Goal: Task Accomplishment & Management: Manage account settings

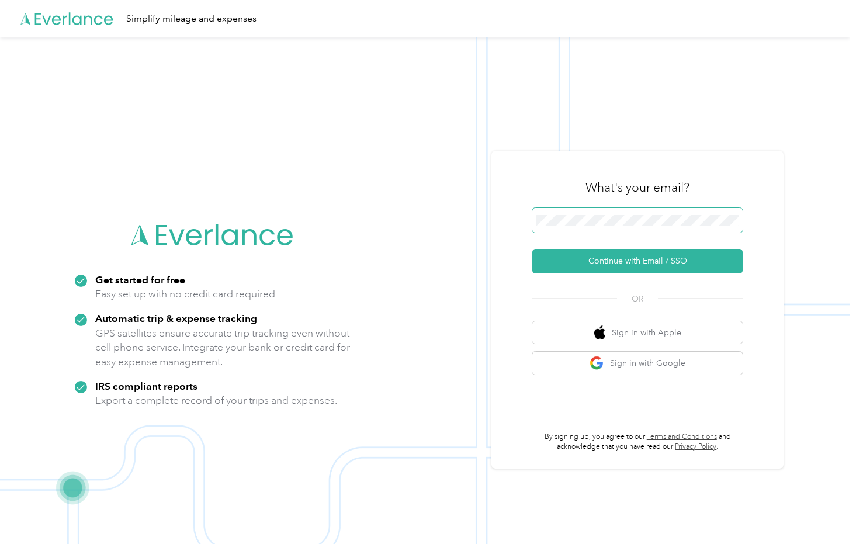
drag, startPoint x: 640, startPoint y: 203, endPoint x: 654, endPoint y: 227, distance: 28.3
click at [640, 203] on div "What's your email?" at bounding box center [637, 187] width 210 height 41
click at [652, 223] on span at bounding box center [637, 220] width 210 height 25
click at [651, 265] on button "Continue with Email / SSO" at bounding box center [637, 261] width 210 height 25
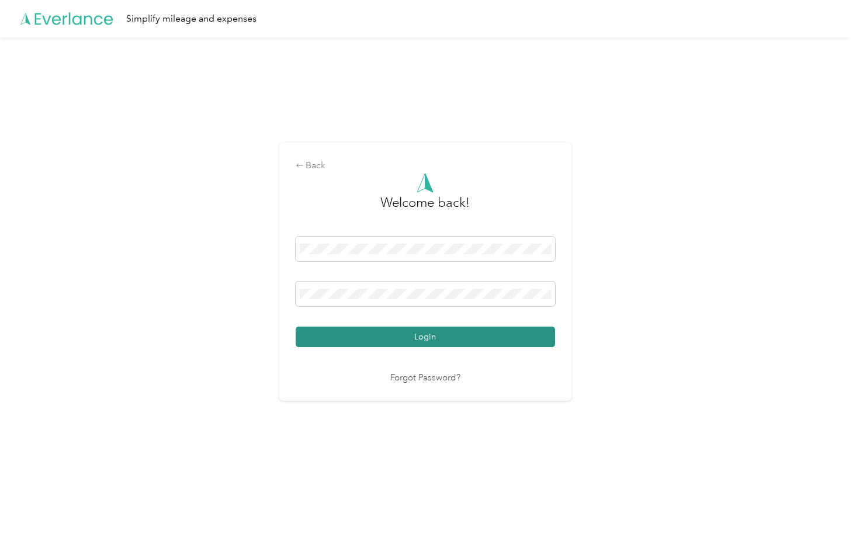
click at [478, 330] on button "Login" at bounding box center [425, 336] width 259 height 20
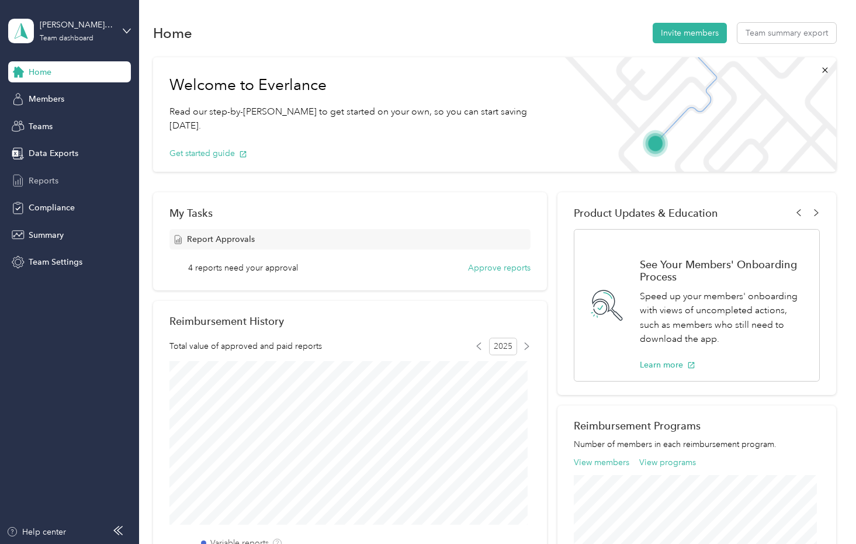
click at [71, 177] on div "Reports" at bounding box center [69, 180] width 123 height 21
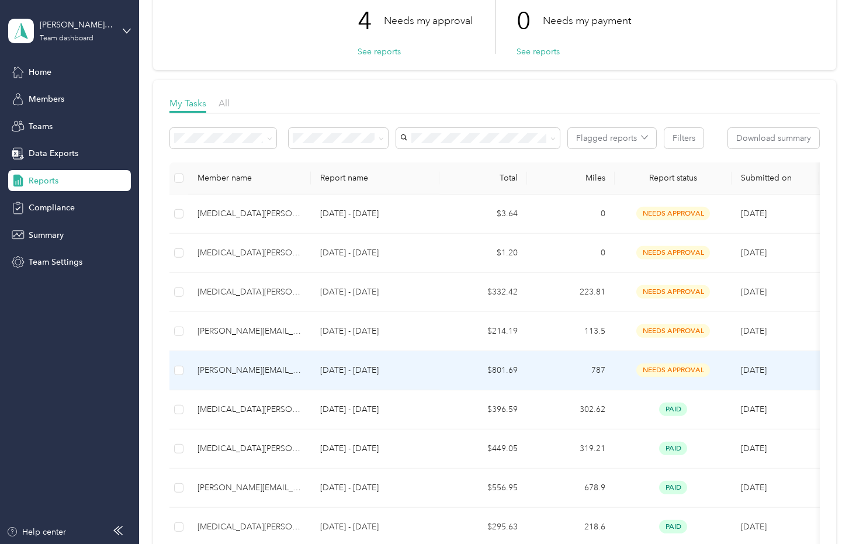
scroll to position [104, 0]
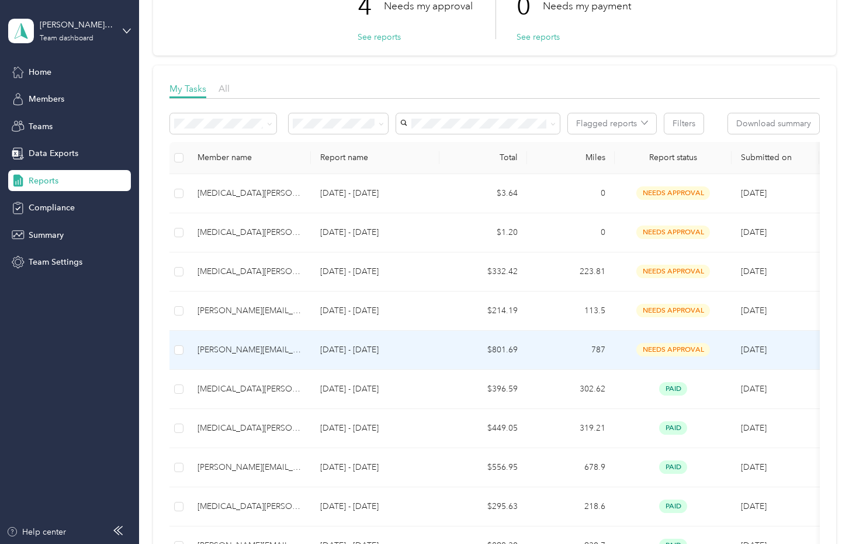
click at [422, 357] on td "[DATE] - [DATE]" at bounding box center [375, 350] width 128 height 39
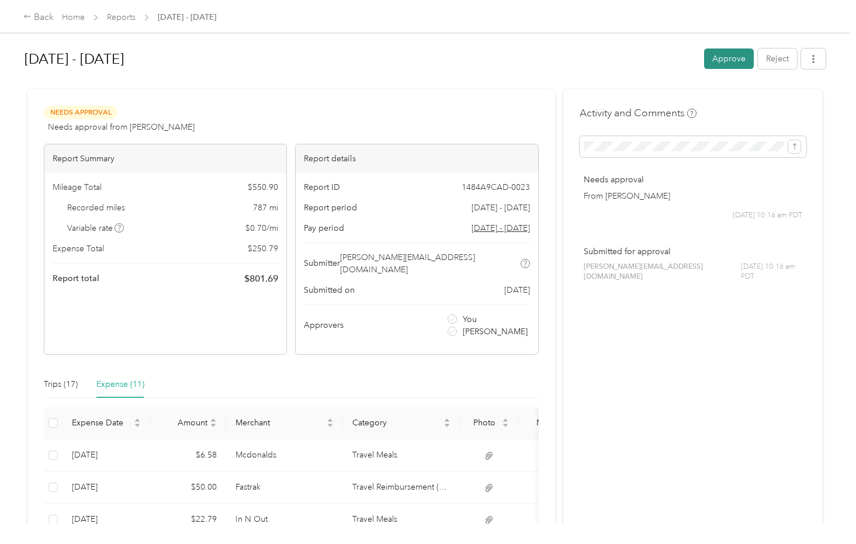
click at [715, 61] on button "Approve" at bounding box center [729, 58] width 50 height 20
click at [121, 17] on link "Reports" at bounding box center [121, 17] width 29 height 10
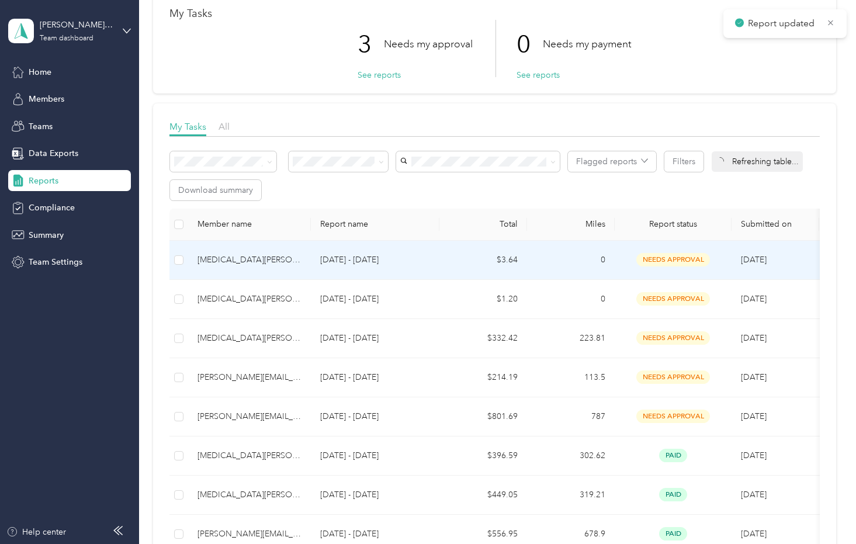
scroll to position [67, 0]
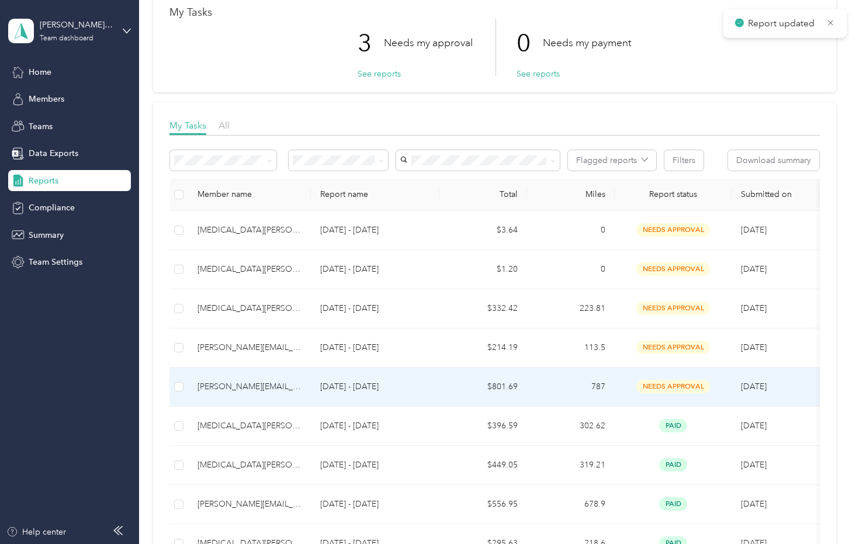
click at [496, 378] on td "$801.69" at bounding box center [483, 386] width 88 height 39
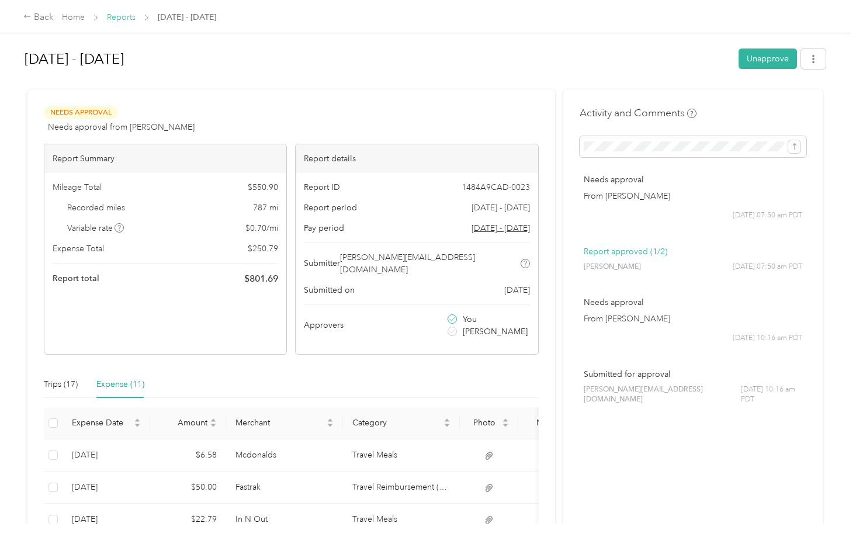
click at [114, 18] on link "Reports" at bounding box center [121, 17] width 29 height 10
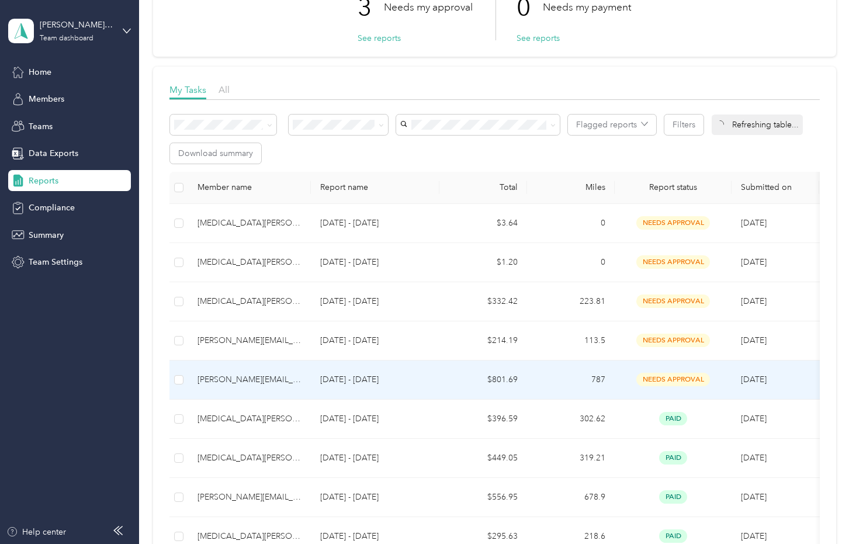
scroll to position [106, 0]
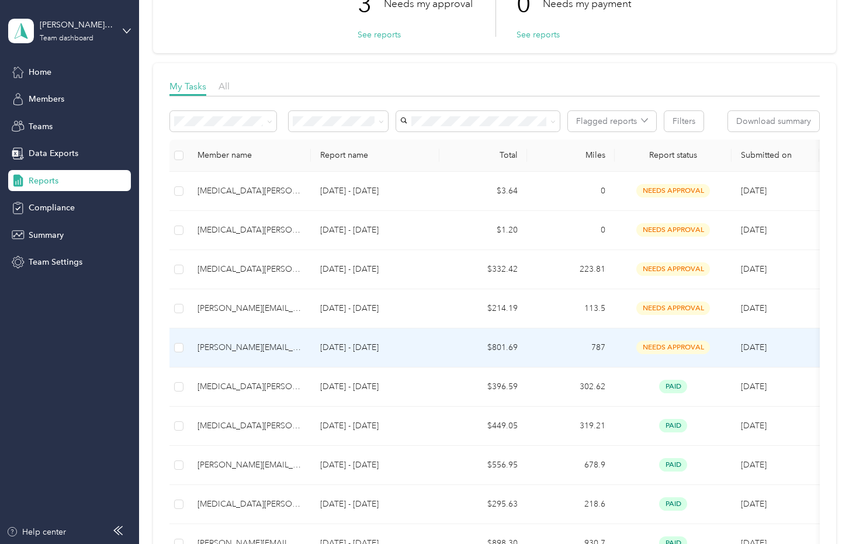
click at [480, 351] on td "$801.69" at bounding box center [483, 347] width 88 height 39
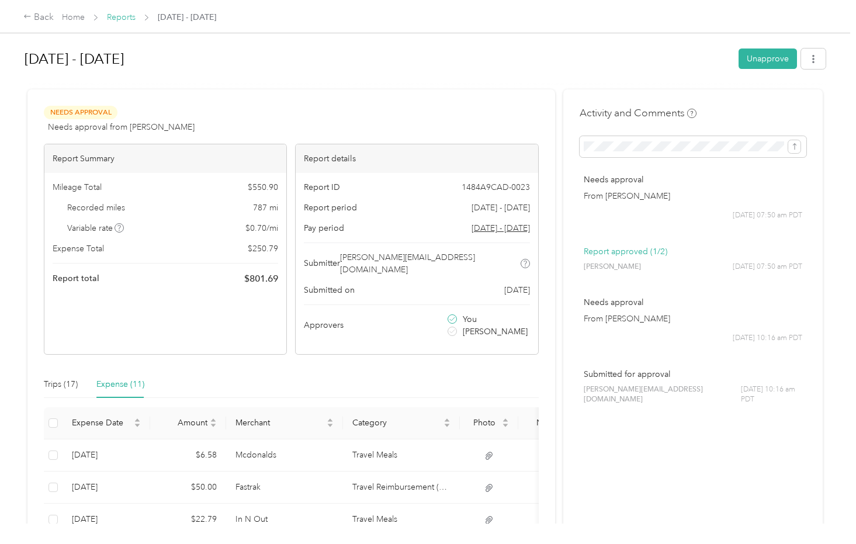
click at [111, 16] on link "Reports" at bounding box center [121, 17] width 29 height 10
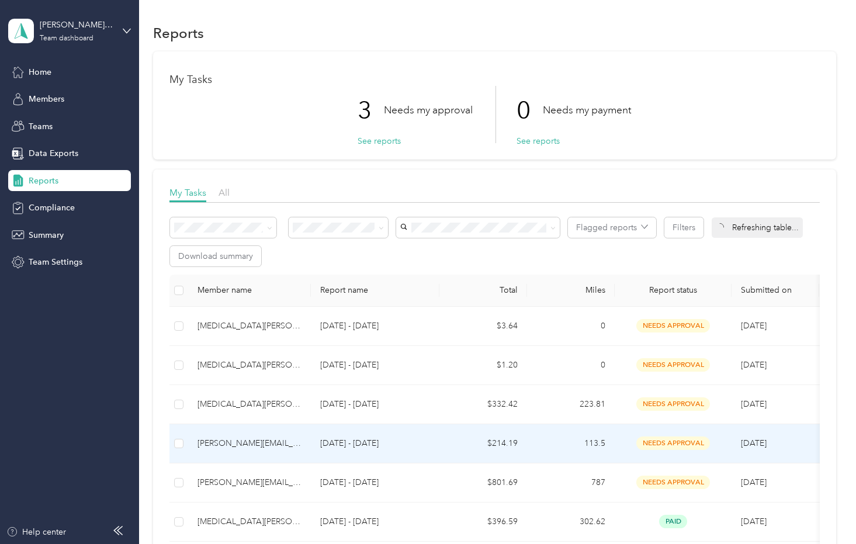
click at [555, 433] on td "113.5" at bounding box center [571, 443] width 88 height 39
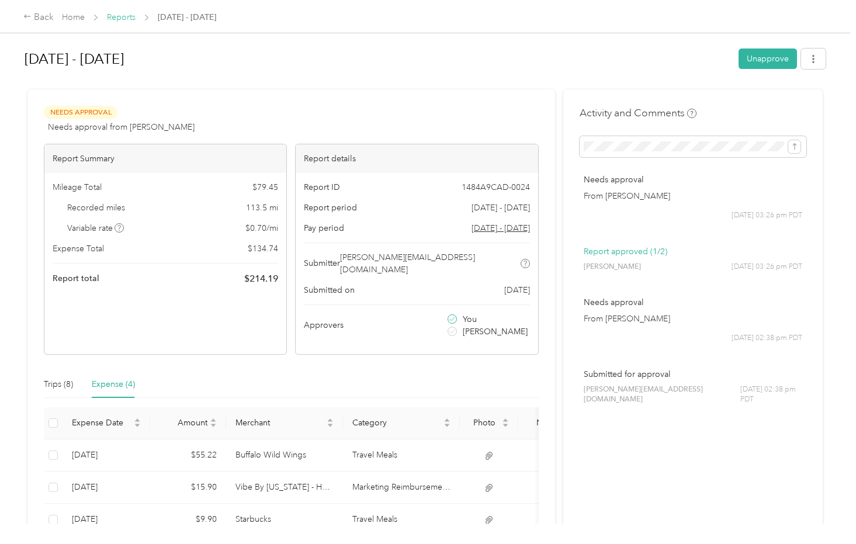
click at [122, 14] on link "Reports" at bounding box center [121, 17] width 29 height 10
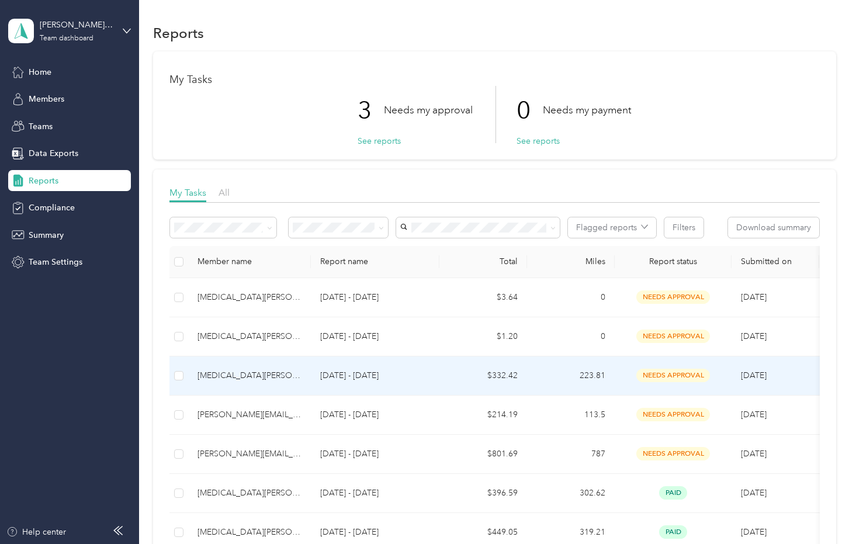
click at [418, 381] on p "[DATE] - [DATE]" at bounding box center [375, 375] width 110 height 13
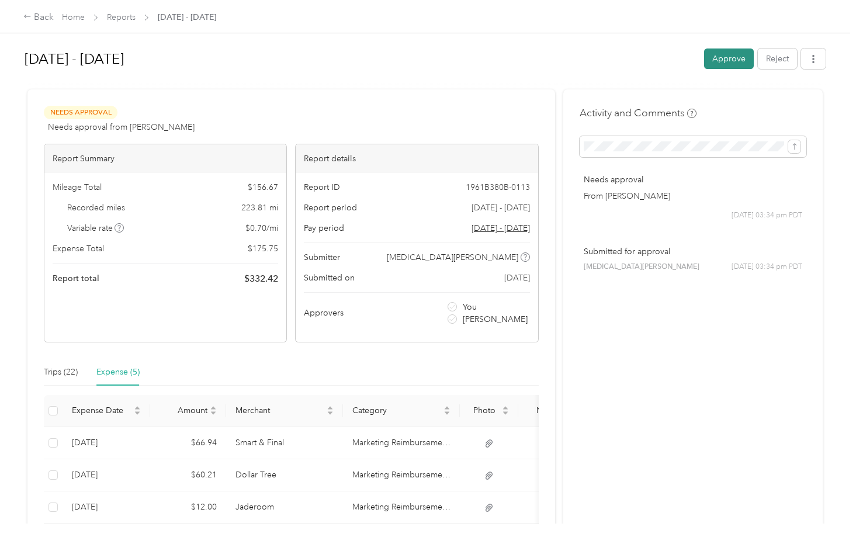
click at [724, 60] on button "Approve" at bounding box center [729, 58] width 50 height 20
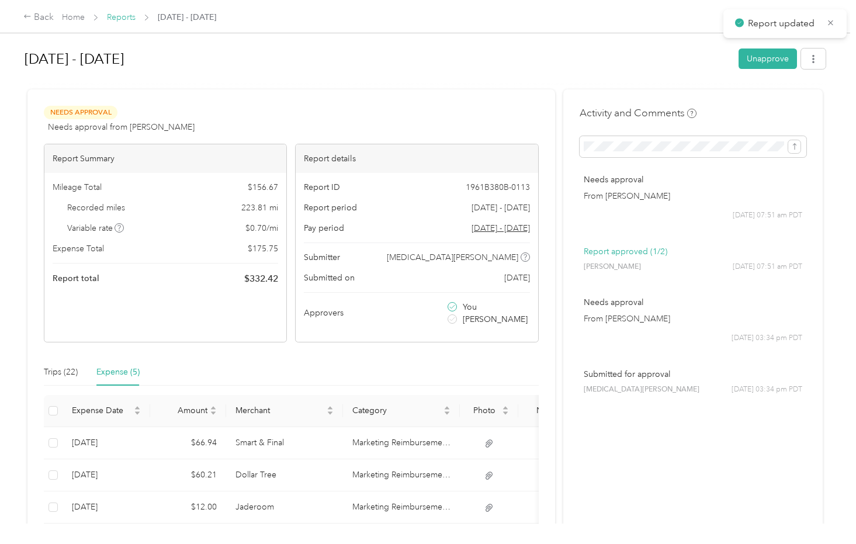
click at [118, 20] on link "Reports" at bounding box center [121, 17] width 29 height 10
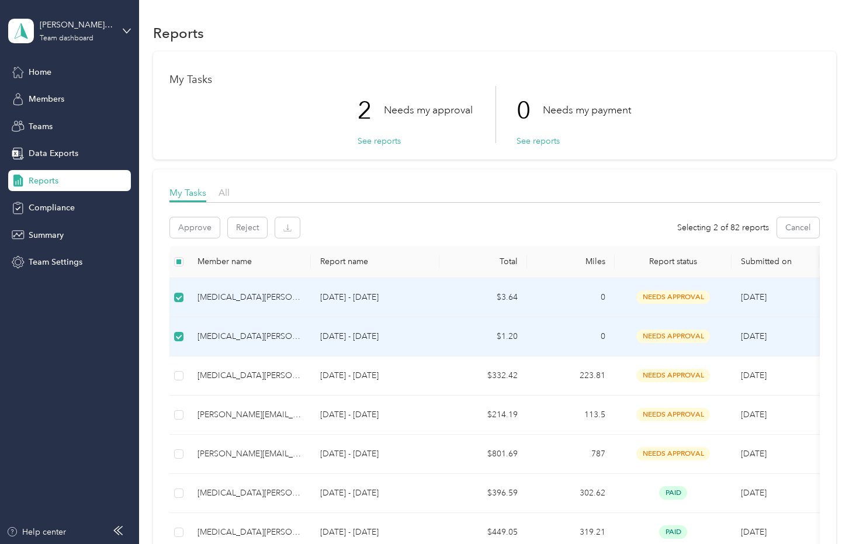
click at [512, 348] on td "$1.20" at bounding box center [483, 336] width 88 height 39
click at [399, 335] on p "[DATE] - [DATE]" at bounding box center [375, 336] width 110 height 13
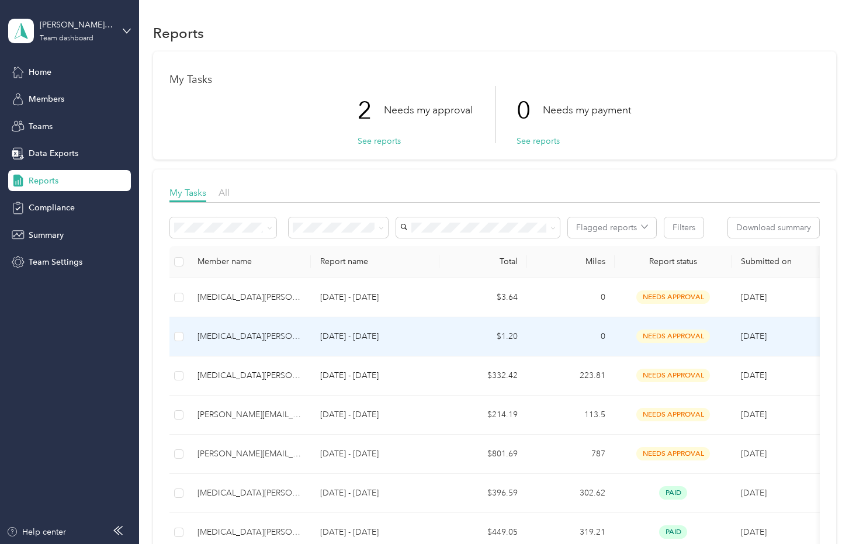
click at [401, 351] on td "[DATE] - [DATE]" at bounding box center [375, 336] width 128 height 39
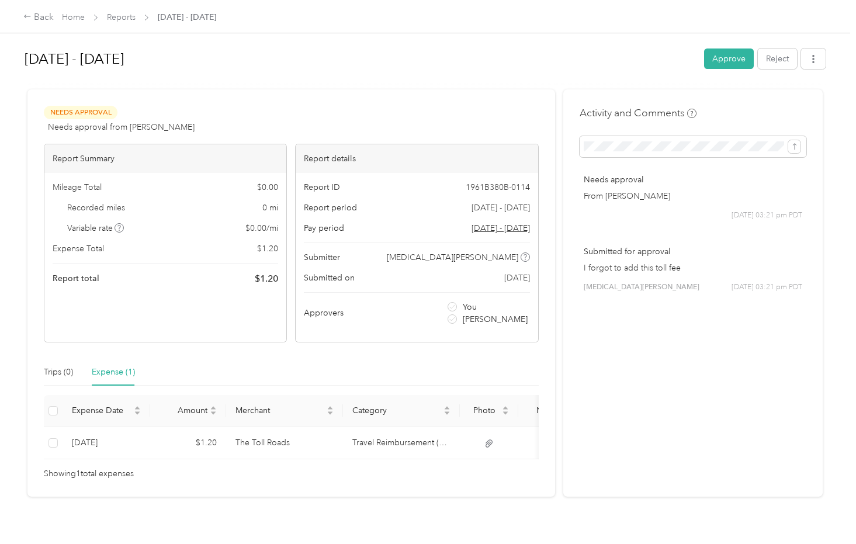
scroll to position [36, 0]
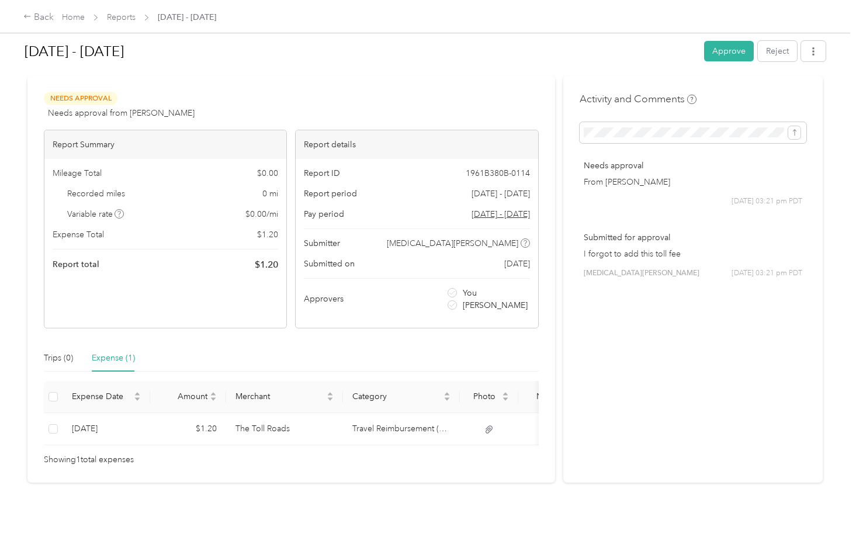
click at [719, 49] on button "Approve" at bounding box center [729, 51] width 50 height 20
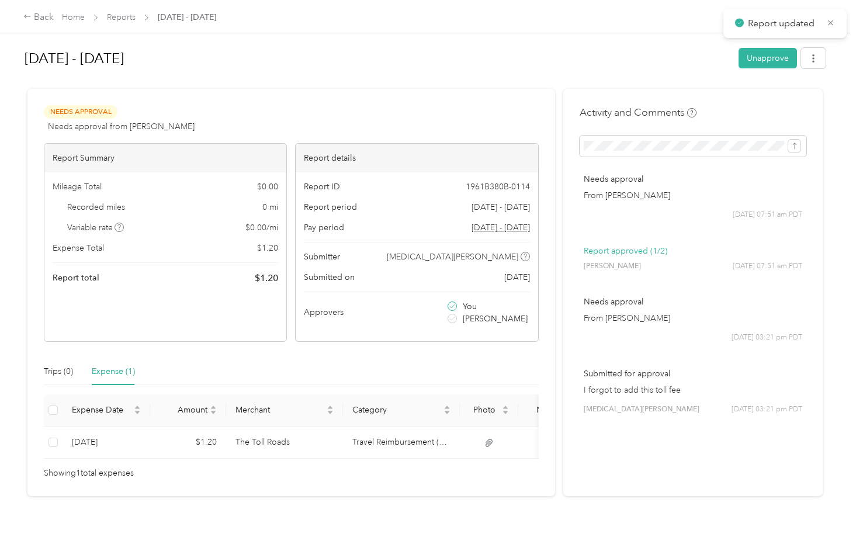
scroll to position [0, 0]
click at [126, 22] on link "Reports" at bounding box center [121, 17] width 29 height 10
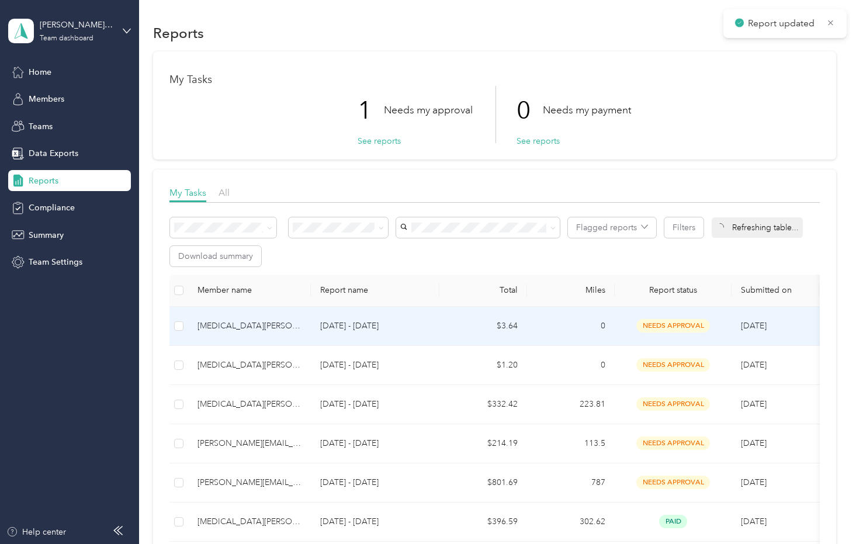
click at [477, 324] on td "$3.64" at bounding box center [483, 326] width 88 height 39
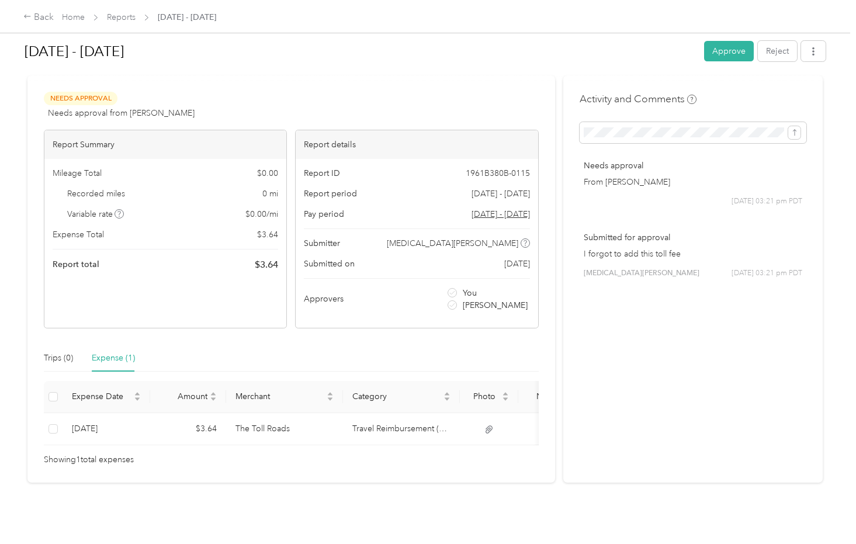
scroll to position [36, 0]
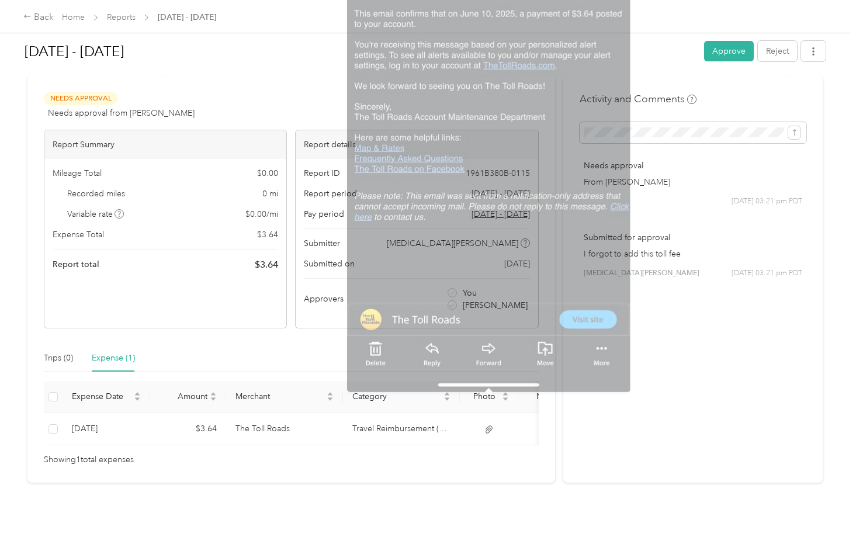
click at [731, 46] on button "Approve" at bounding box center [729, 51] width 50 height 20
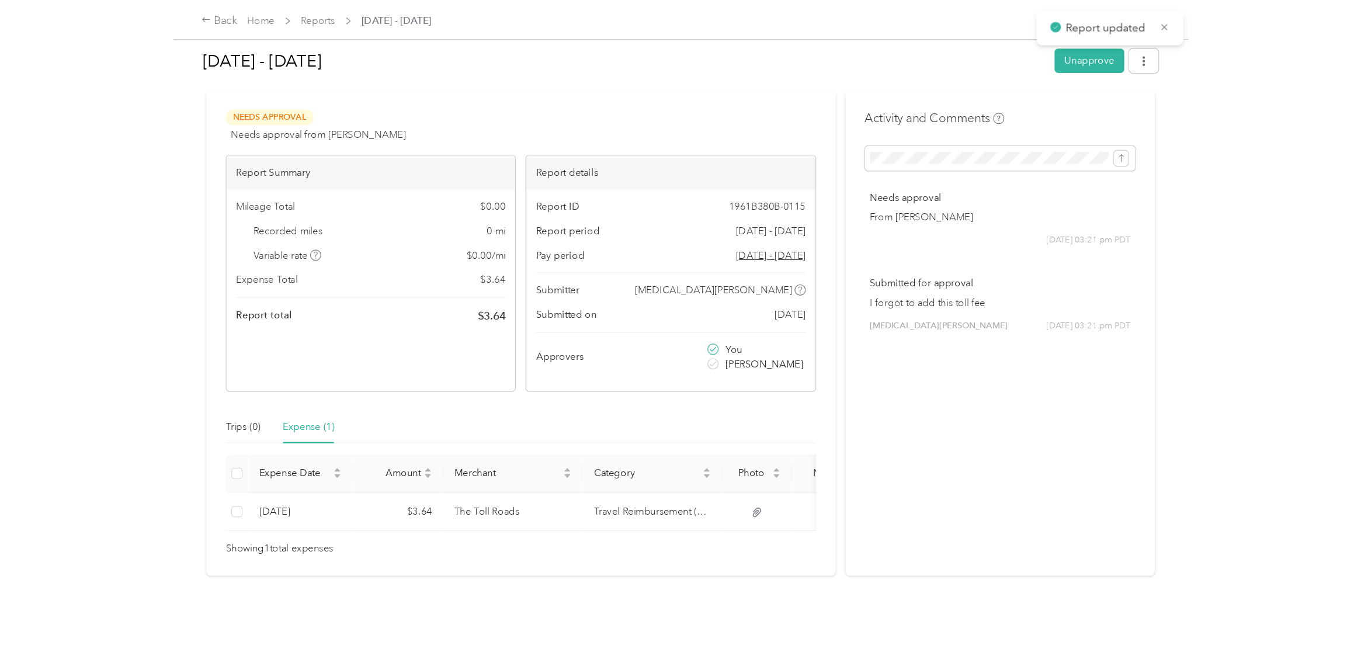
scroll to position [0, 0]
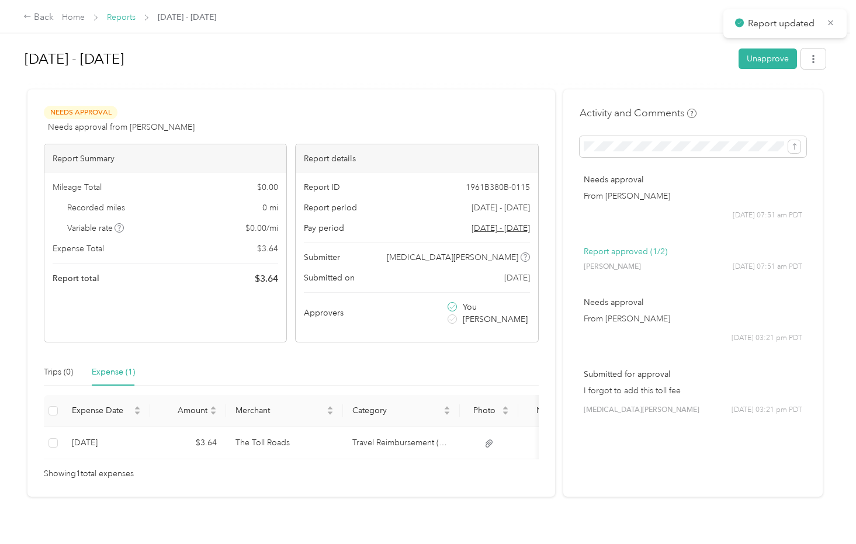
click at [119, 20] on link "Reports" at bounding box center [121, 17] width 29 height 10
